Goal: Check status: Check status

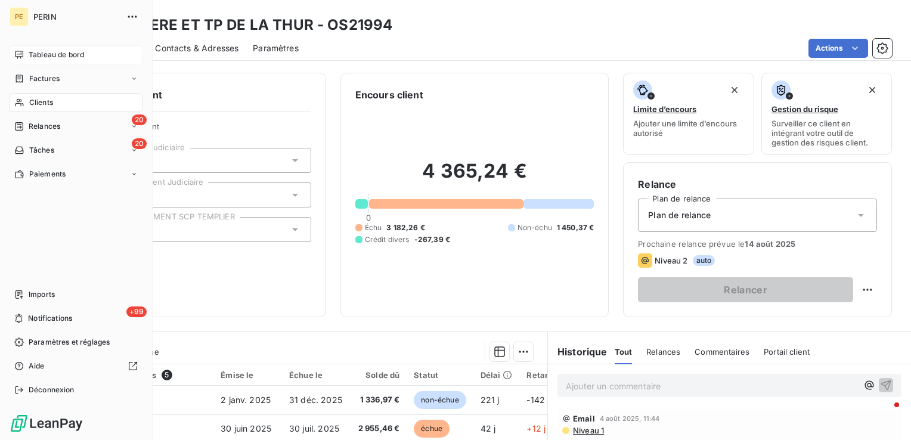
click at [62, 56] on span "Tableau de bord" at bounding box center [56, 54] width 55 height 11
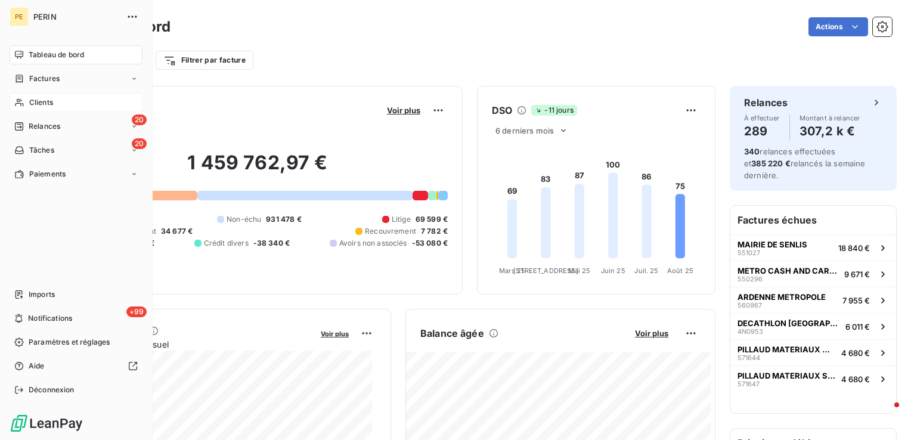
click at [41, 103] on span "Clients" at bounding box center [41, 102] width 24 height 11
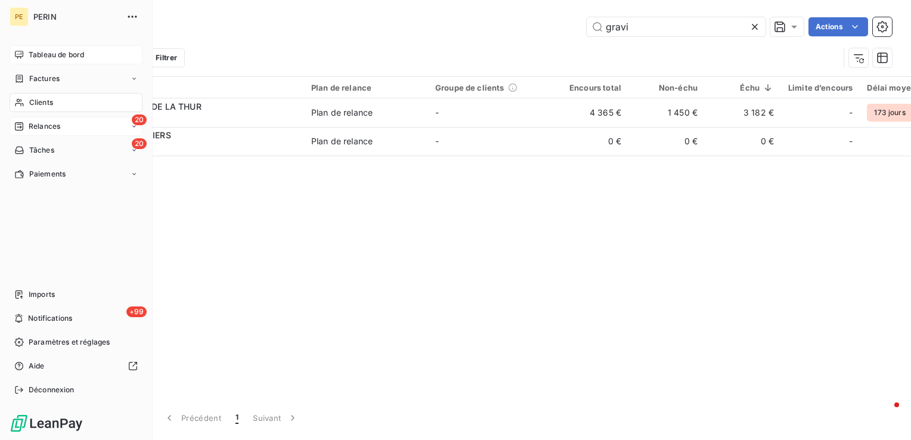
click at [45, 128] on span "Relances" at bounding box center [45, 126] width 32 height 11
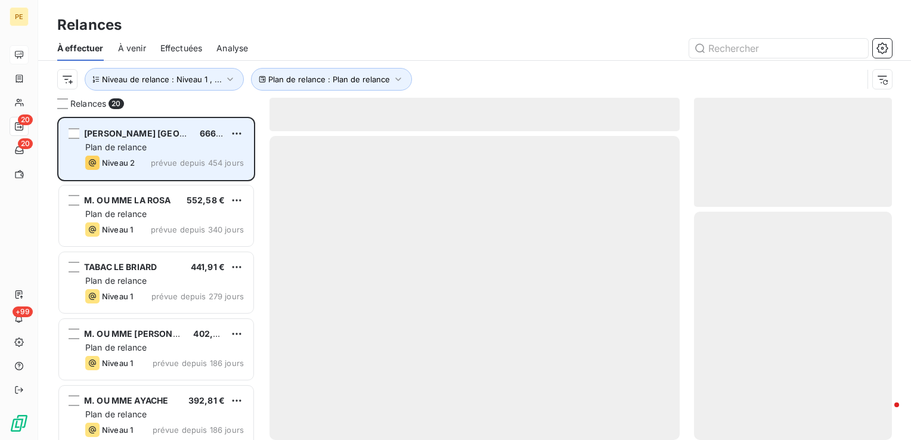
scroll to position [314, 188]
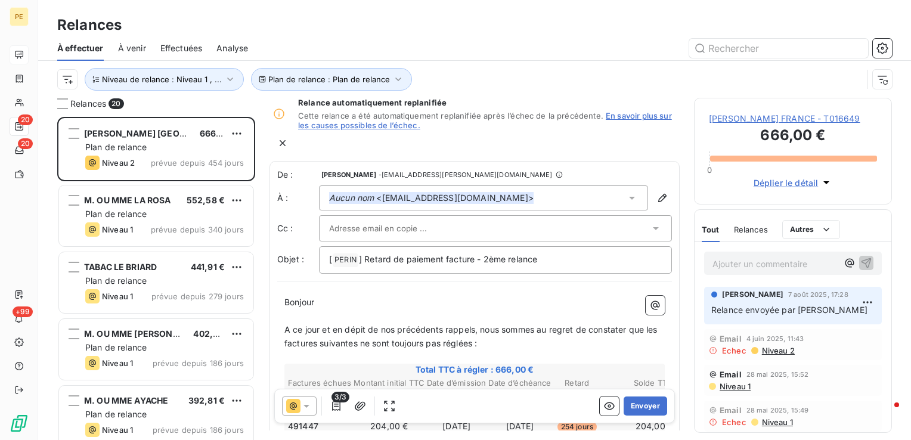
click at [178, 46] on span "Effectuées" at bounding box center [181, 48] width 42 height 12
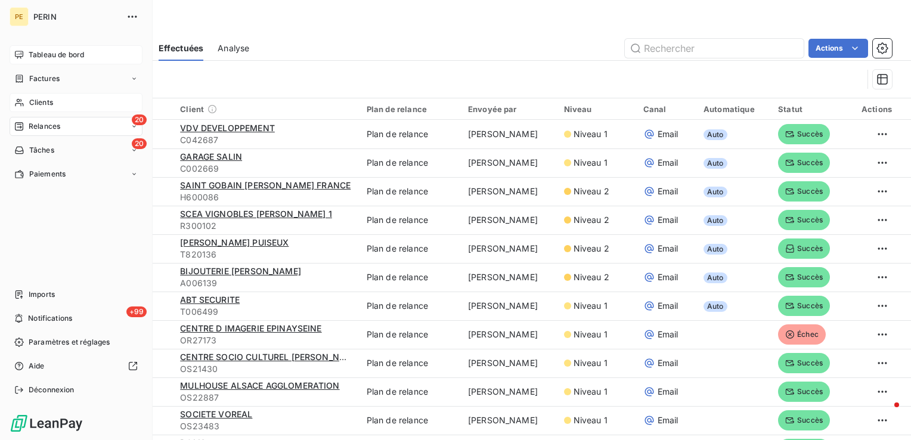
click at [45, 103] on span "Clients" at bounding box center [41, 102] width 24 height 11
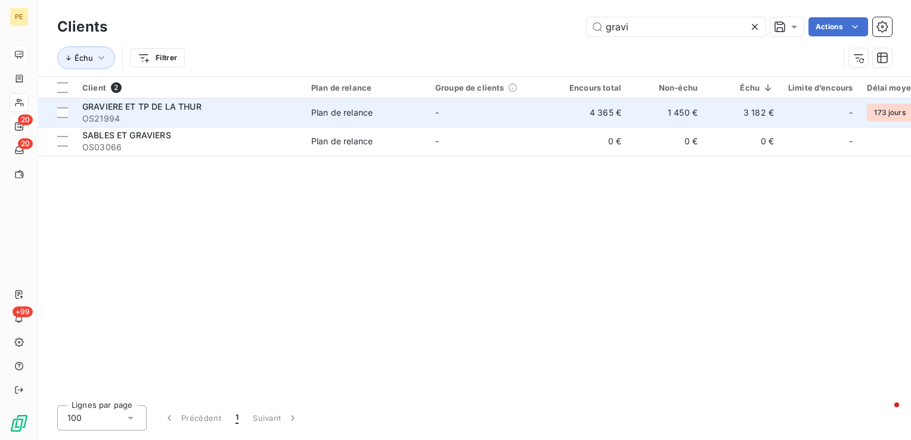
click at [203, 120] on span "OS21994" at bounding box center [189, 119] width 215 height 12
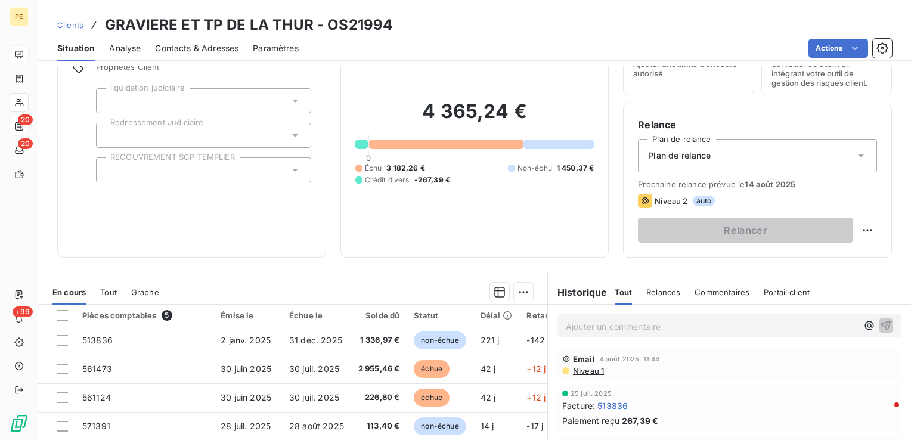
scroll to position [179, 0]
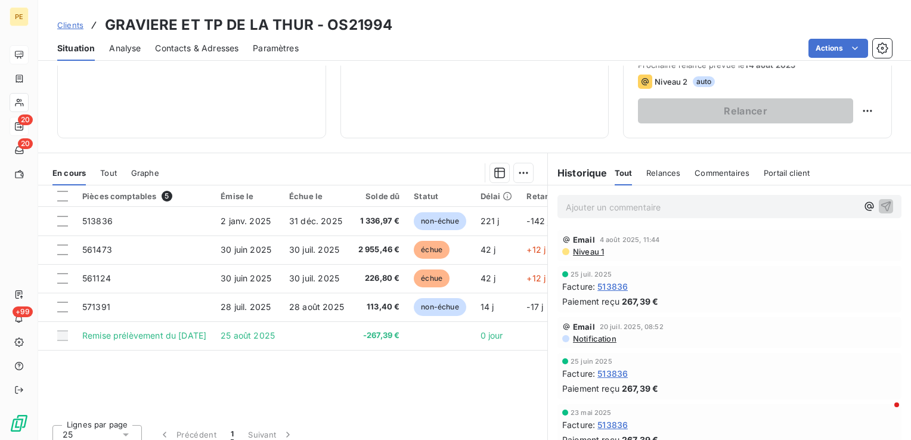
click at [583, 252] on span "Niveau 1" at bounding box center [588, 252] width 32 height 10
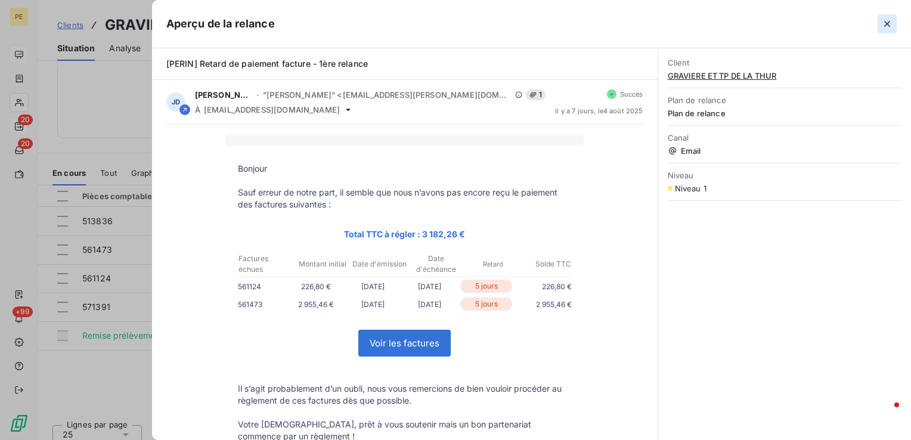
click at [882, 19] on icon "button" at bounding box center [887, 24] width 12 height 12
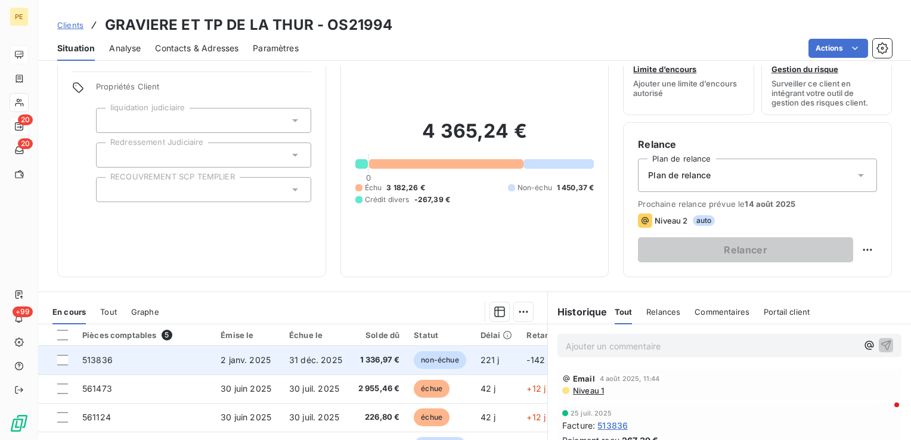
scroll to position [0, 0]
